Goal: Task Accomplishment & Management: Complete application form

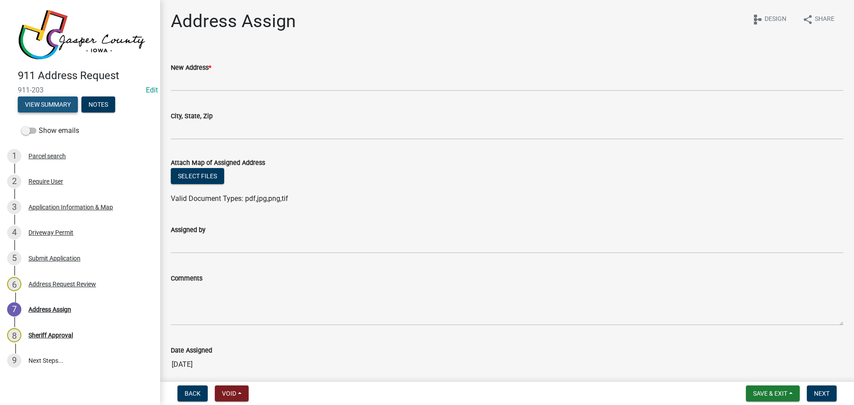
click at [46, 103] on button "View Summary" at bounding box center [48, 105] width 60 height 16
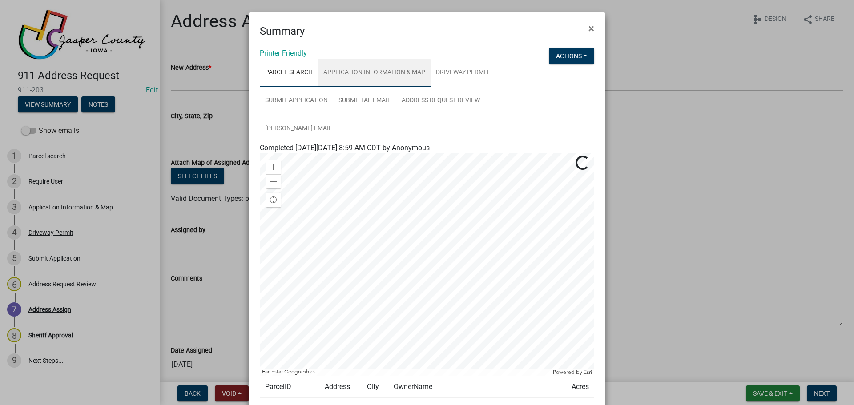
click at [395, 78] on link "Application Information & Map" at bounding box center [374, 73] width 113 height 28
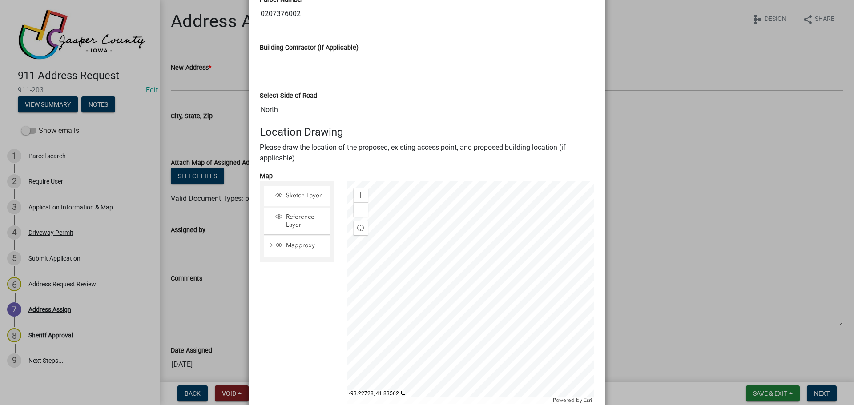
scroll to position [623, 0]
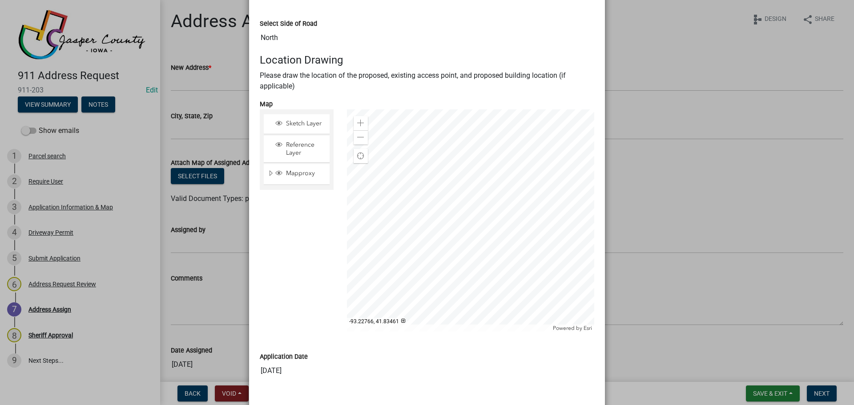
drag, startPoint x: 319, startPoint y: 357, endPoint x: 398, endPoint y: 354, distance: 79.3
click at [319, 357] on div "Application Date" at bounding box center [427, 356] width 335 height 11
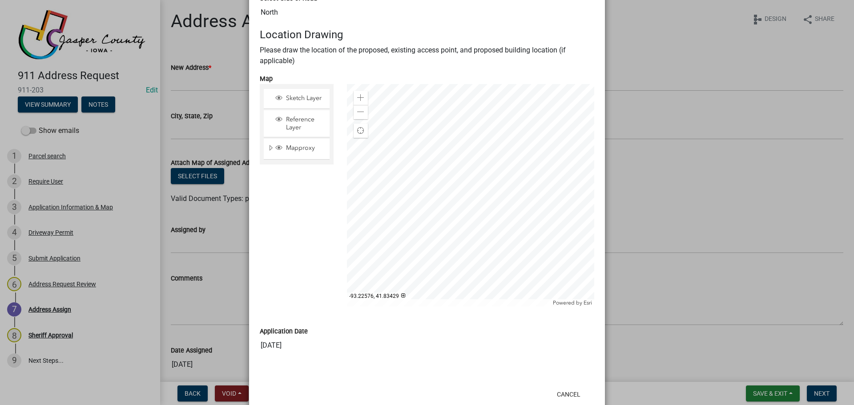
scroll to position [671, 0]
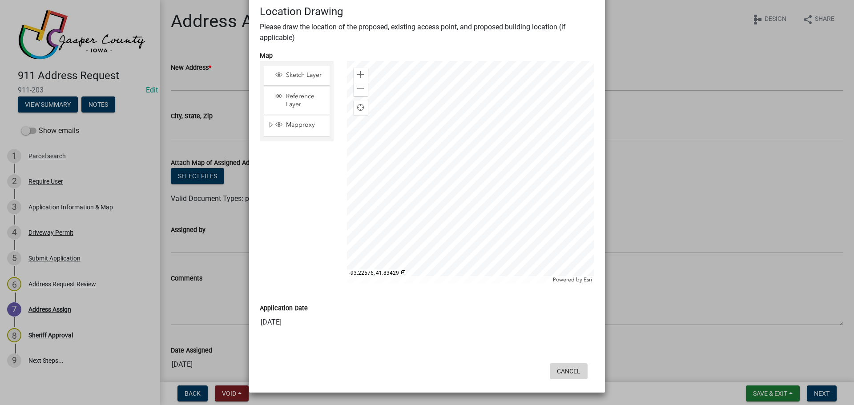
click at [559, 379] on button "Cancel" at bounding box center [569, 372] width 38 height 16
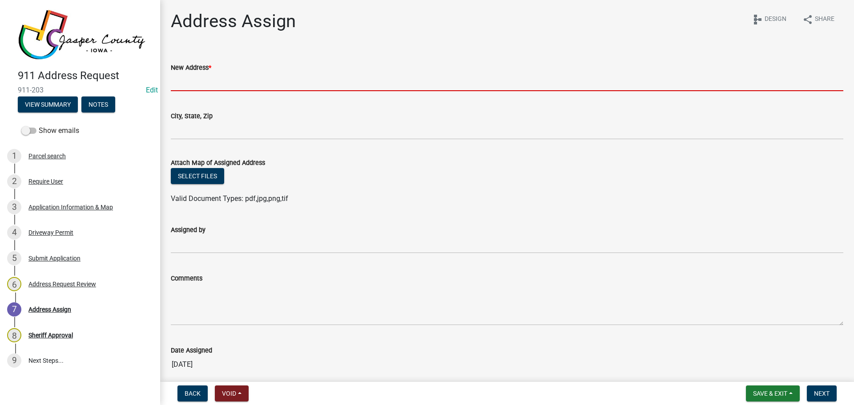
click at [203, 87] on input "New Address *" at bounding box center [507, 82] width 673 height 18
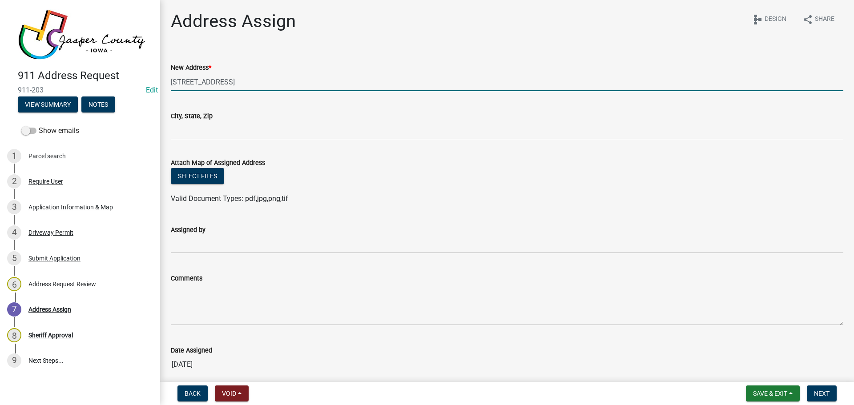
type input "9790 N 99th Ave W"
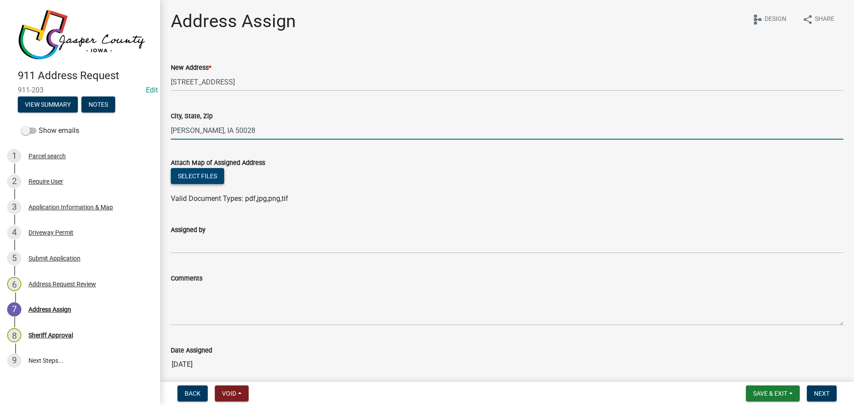
type input "Baxter, IA 50028"
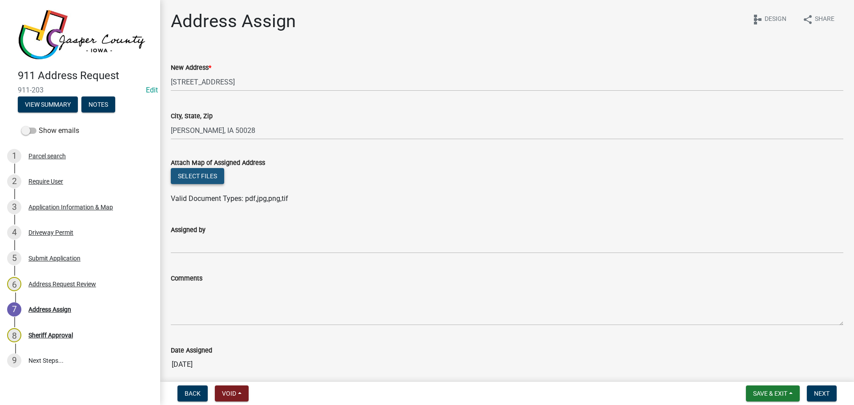
click at [183, 184] on button "Select files" at bounding box center [197, 176] width 53 height 16
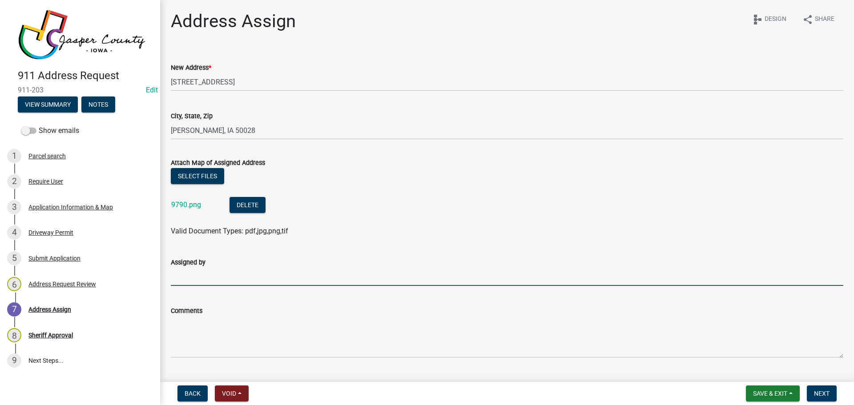
click at [193, 278] on input "Assigned by" at bounding box center [507, 277] width 673 height 18
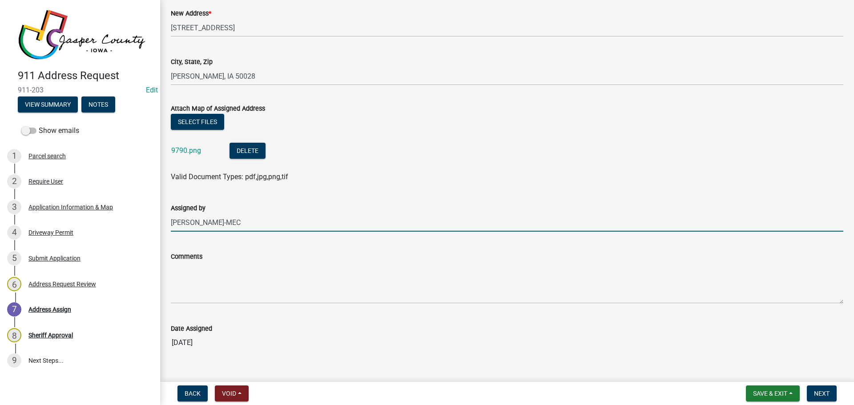
scroll to position [69, 0]
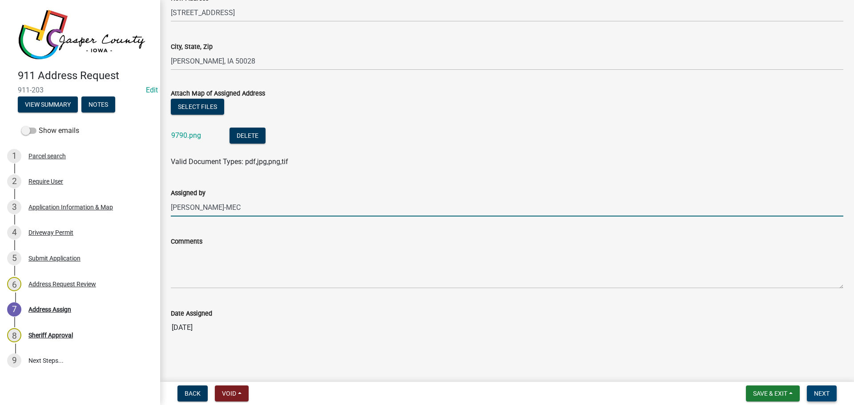
type input "Schneider-MEC"
click at [833, 391] on button "Next" at bounding box center [822, 394] width 30 height 16
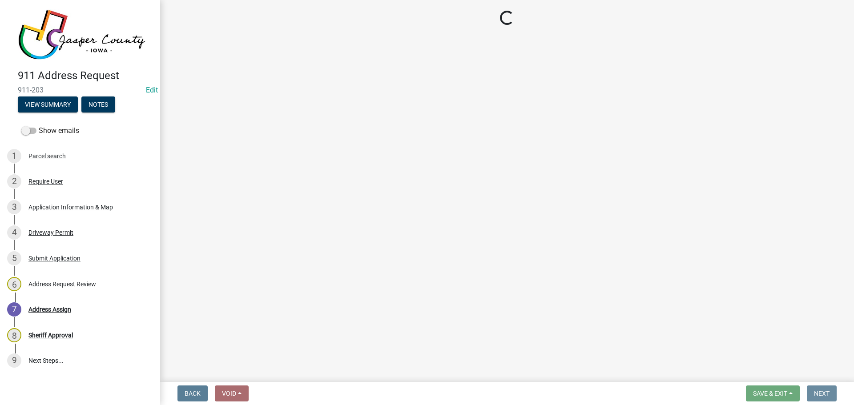
scroll to position [0, 0]
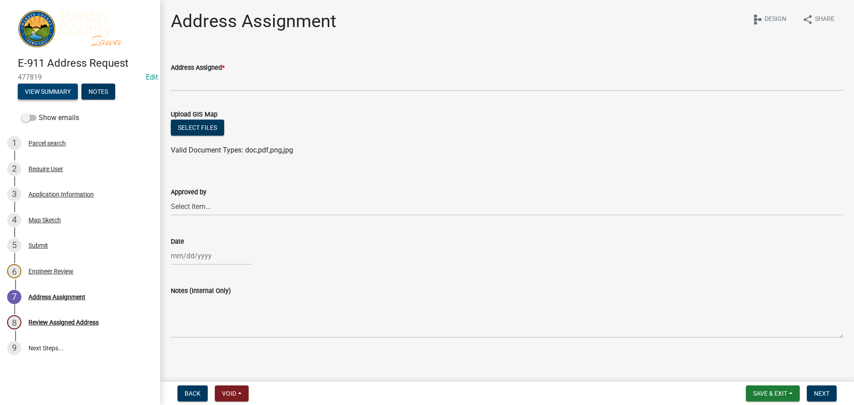
click at [41, 88] on button "View Summary" at bounding box center [48, 92] width 60 height 16
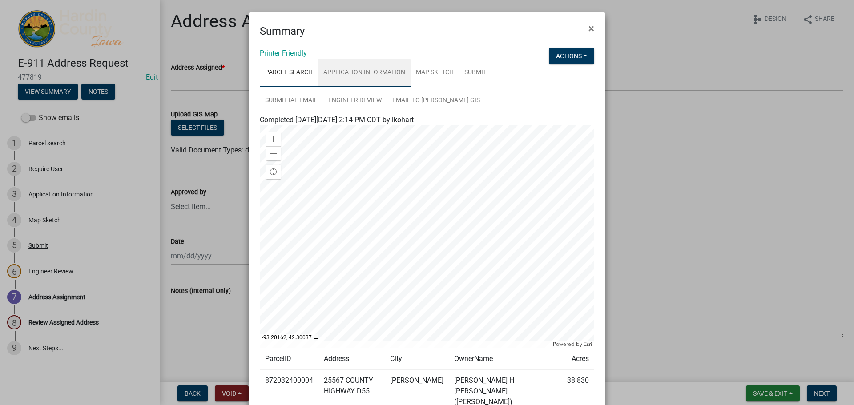
click at [375, 78] on link "Application Information" at bounding box center [364, 73] width 93 height 28
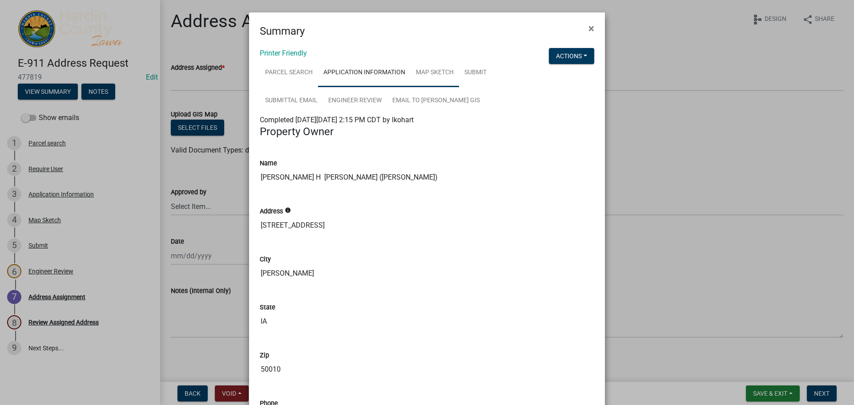
click at [435, 71] on link "Map Sketch" at bounding box center [435, 73] width 48 height 28
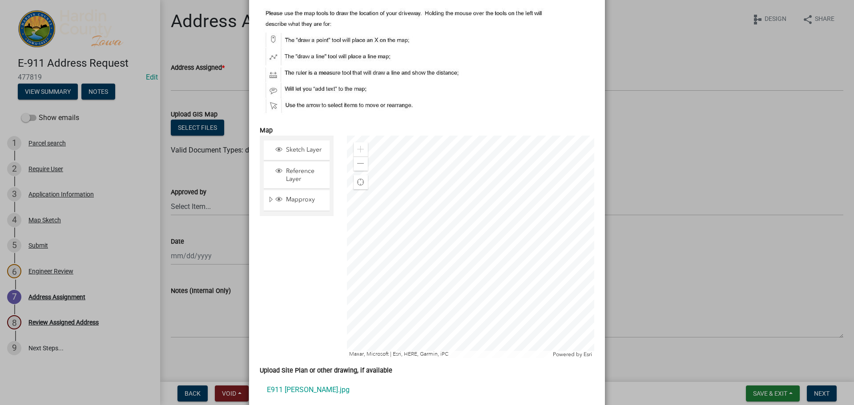
scroll to position [178, 0]
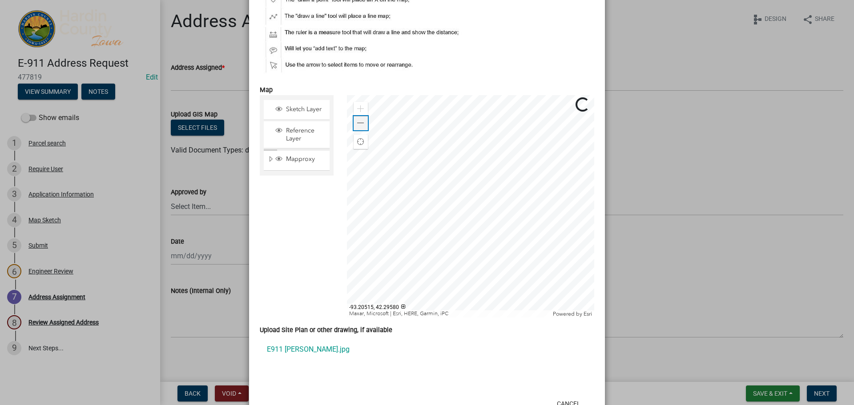
click at [358, 125] on span at bounding box center [360, 123] width 7 height 7
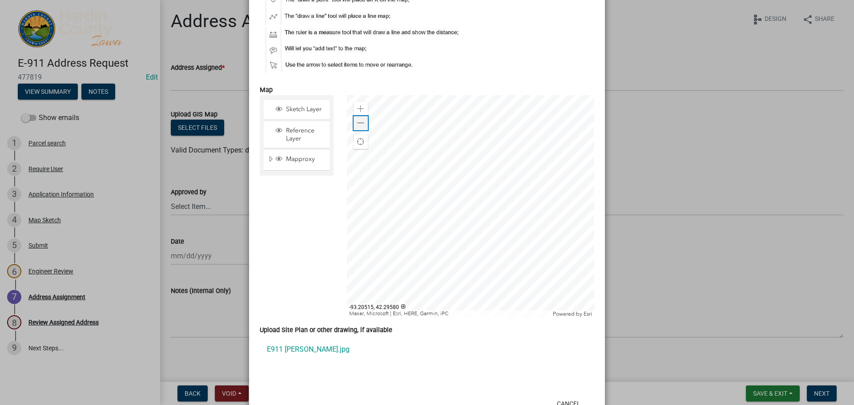
click at [358, 125] on span at bounding box center [360, 123] width 7 height 7
click at [357, 109] on span at bounding box center [360, 108] width 7 height 7
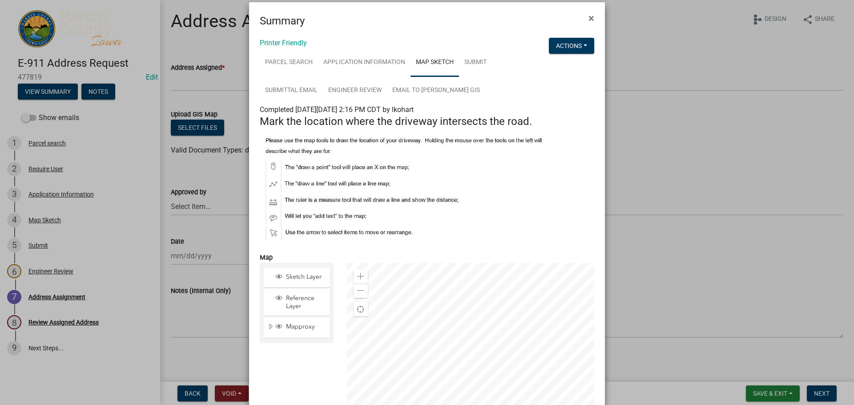
scroll to position [0, 0]
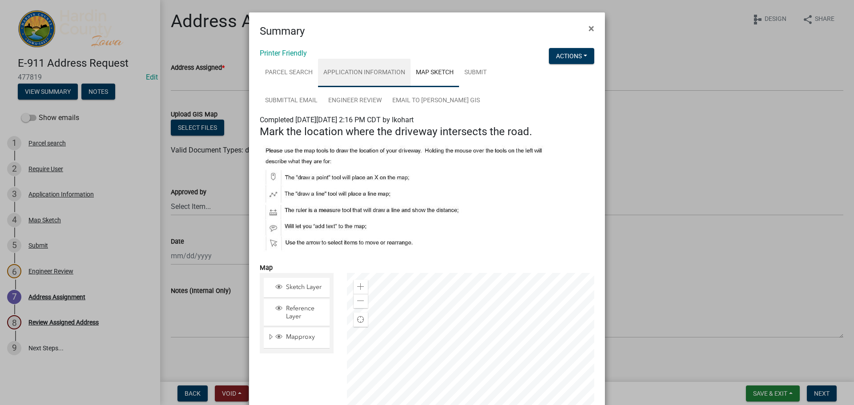
click at [369, 77] on link "Application Information" at bounding box center [364, 73] width 93 height 28
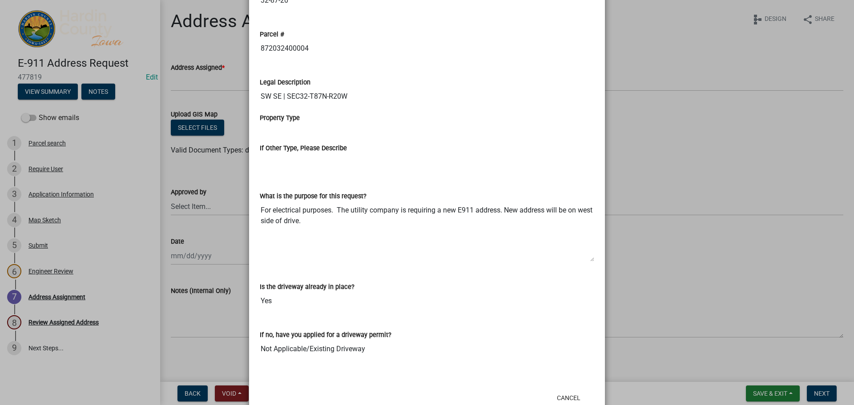
scroll to position [576, 0]
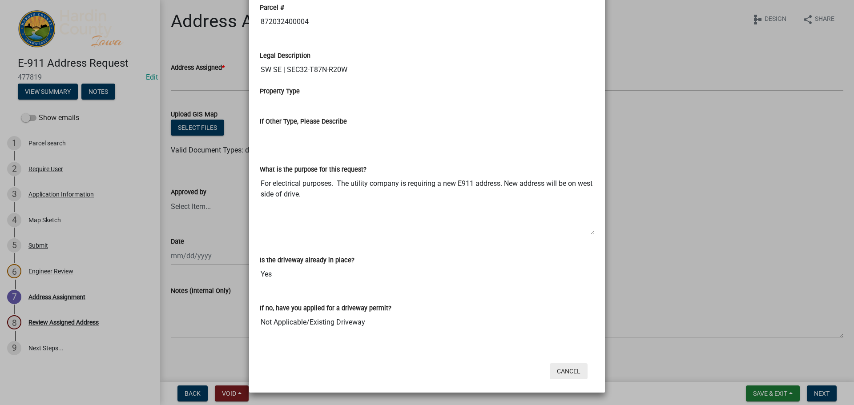
click at [574, 373] on button "Cancel" at bounding box center [569, 372] width 38 height 16
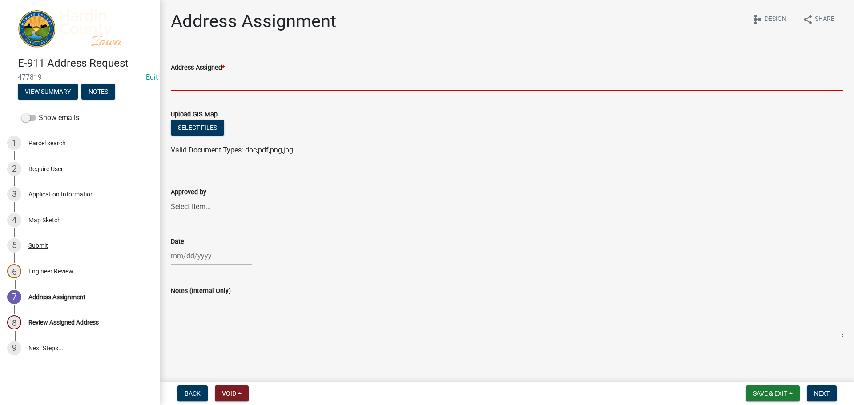
click at [193, 81] on input "Address Assigned *" at bounding box center [507, 82] width 673 height 18
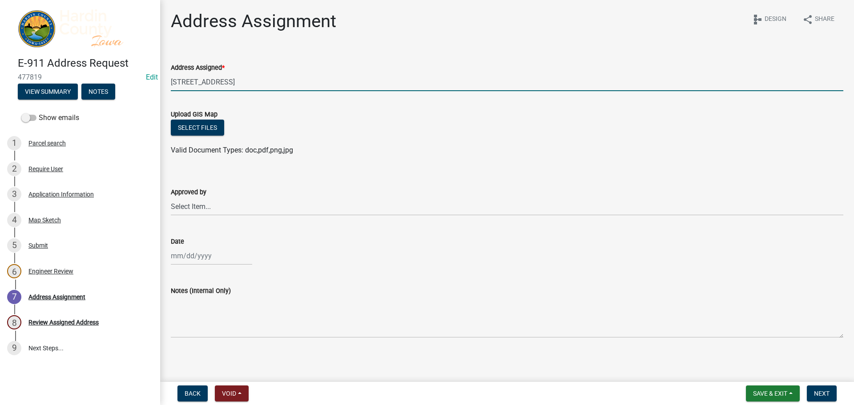
type input "[STREET_ADDRESS]"
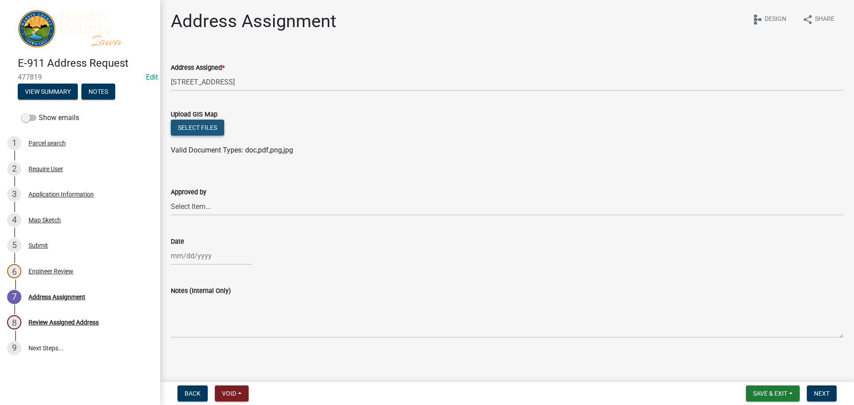
click at [181, 128] on button "Select files" at bounding box center [197, 128] width 53 height 16
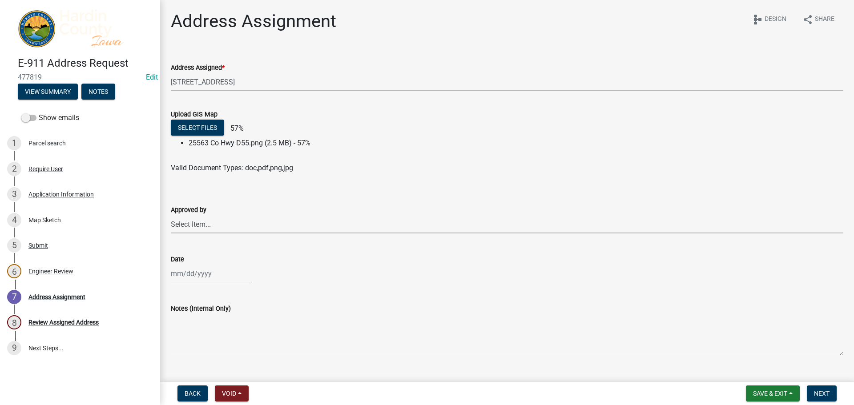
click at [204, 222] on select "Select Item... [PERSON_NAME] [PERSON_NAME] Roll [PERSON_NAME]" at bounding box center [507, 224] width 673 height 18
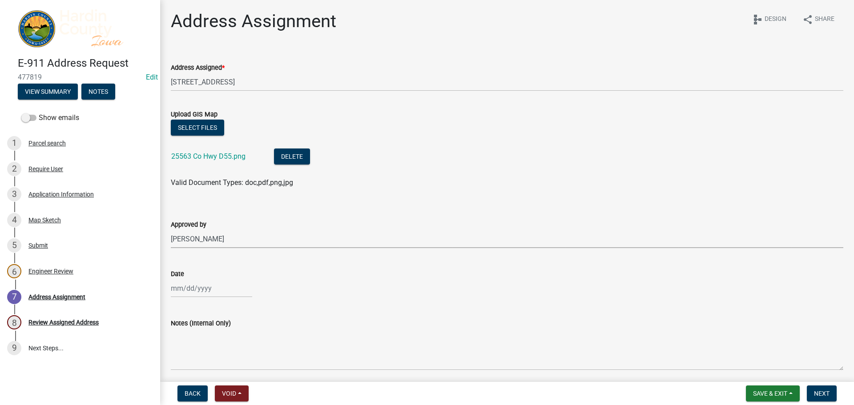
click at [171, 230] on select "Select Item... [PERSON_NAME] [PERSON_NAME] Roll [PERSON_NAME]" at bounding box center [507, 239] width 673 height 18
select select "3d11d555-068a-4958-9b0f-de26907a338c"
click at [198, 291] on div at bounding box center [211, 288] width 81 height 18
select select "9"
select select "2025"
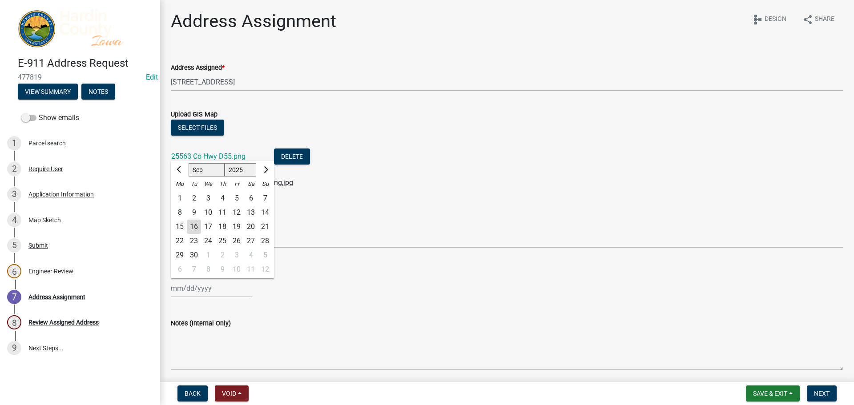
click at [191, 226] on div "16" at bounding box center [194, 227] width 14 height 14
type input "[DATE]"
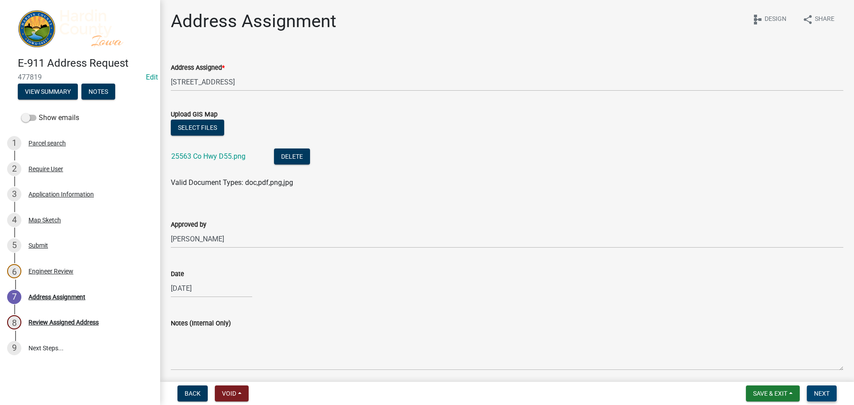
click at [816, 394] on span "Next" at bounding box center [822, 393] width 16 height 7
